Goal: Information Seeking & Learning: Learn about a topic

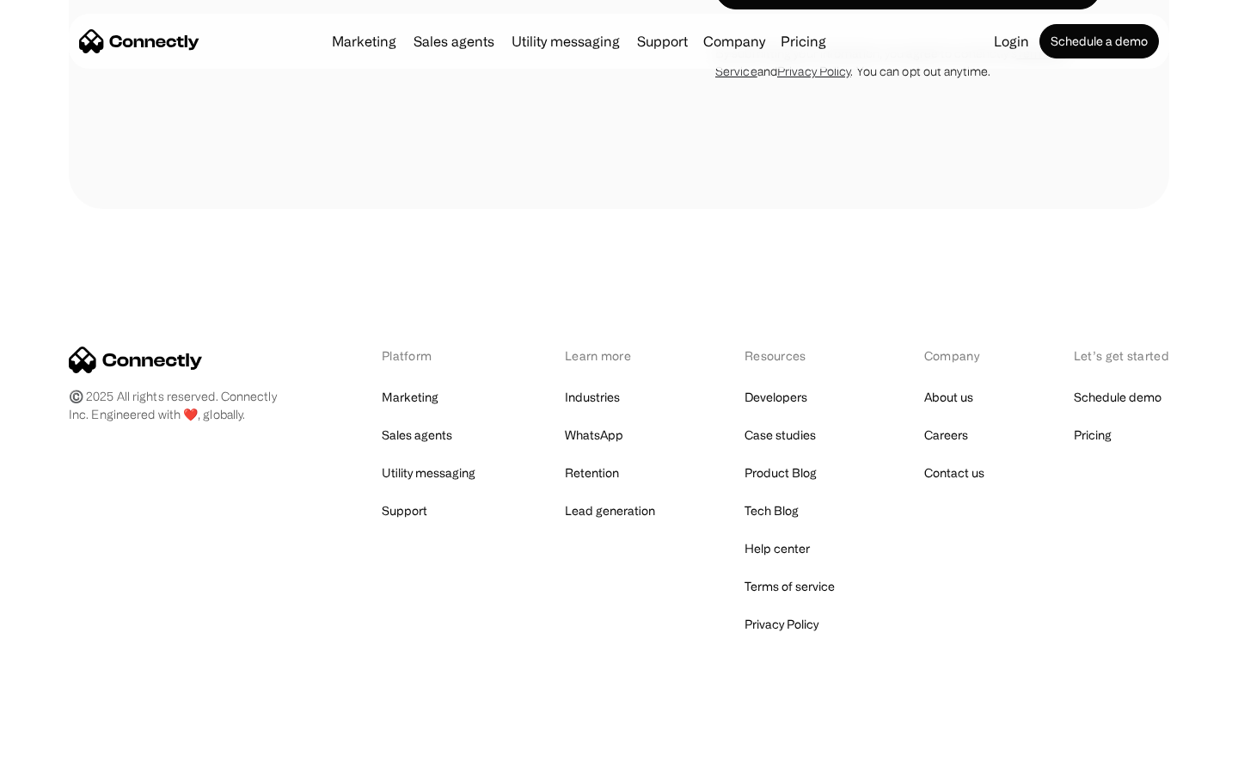
scroll to position [1825, 0]
